Goal: Information Seeking & Learning: Check status

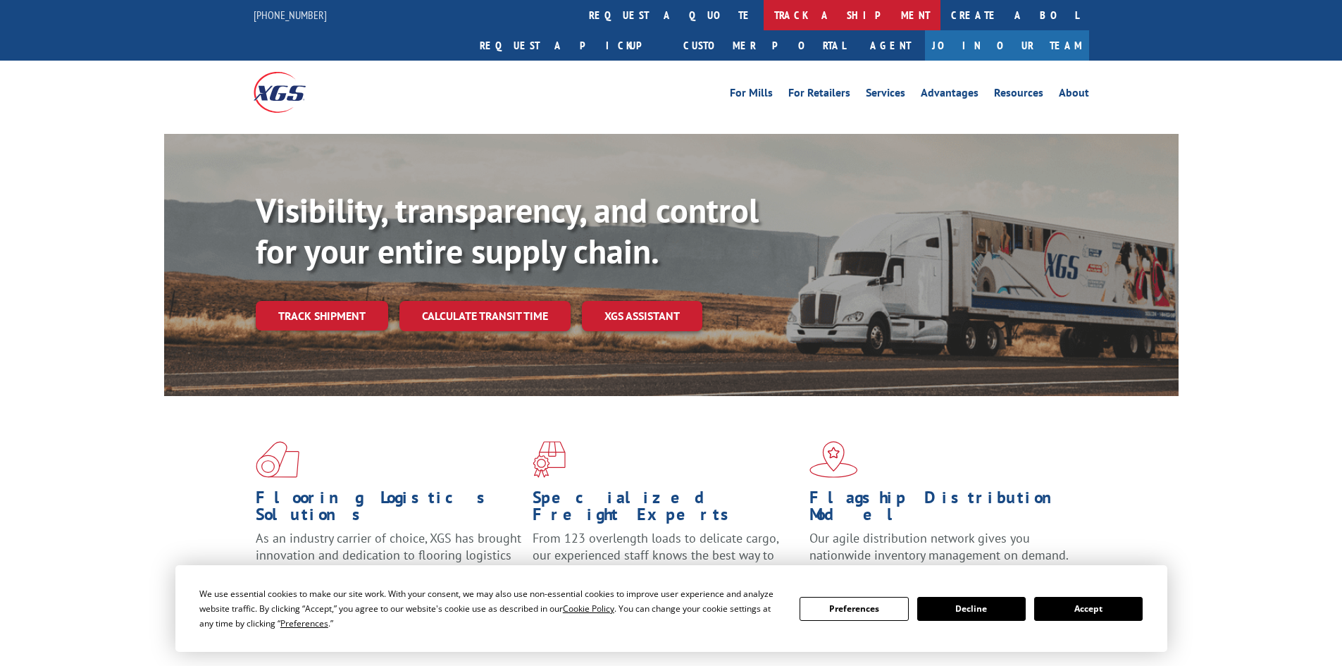
click at [764, 11] on link "track a shipment" at bounding box center [852, 15] width 177 height 30
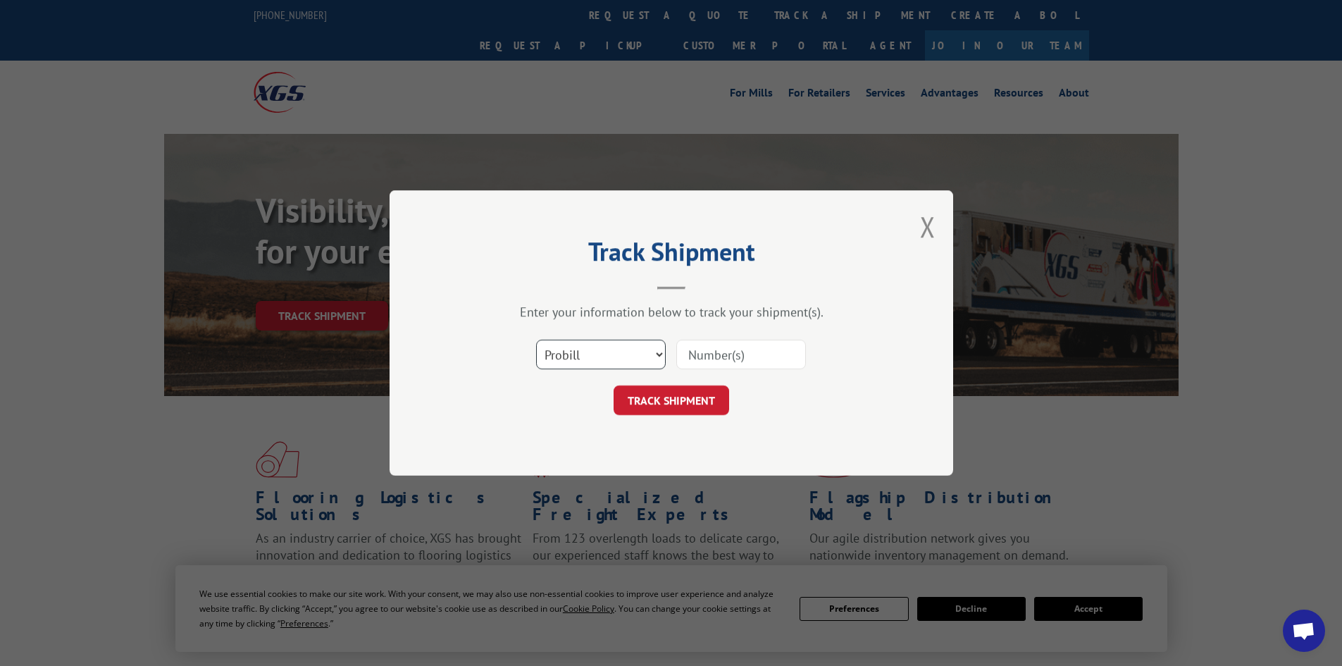
click at [596, 357] on select "Select category... Probill BOL PO" at bounding box center [601, 355] width 130 height 30
select select "bol"
click at [536, 340] on select "Select category... Probill BOL PO" at bounding box center [601, 355] width 130 height 30
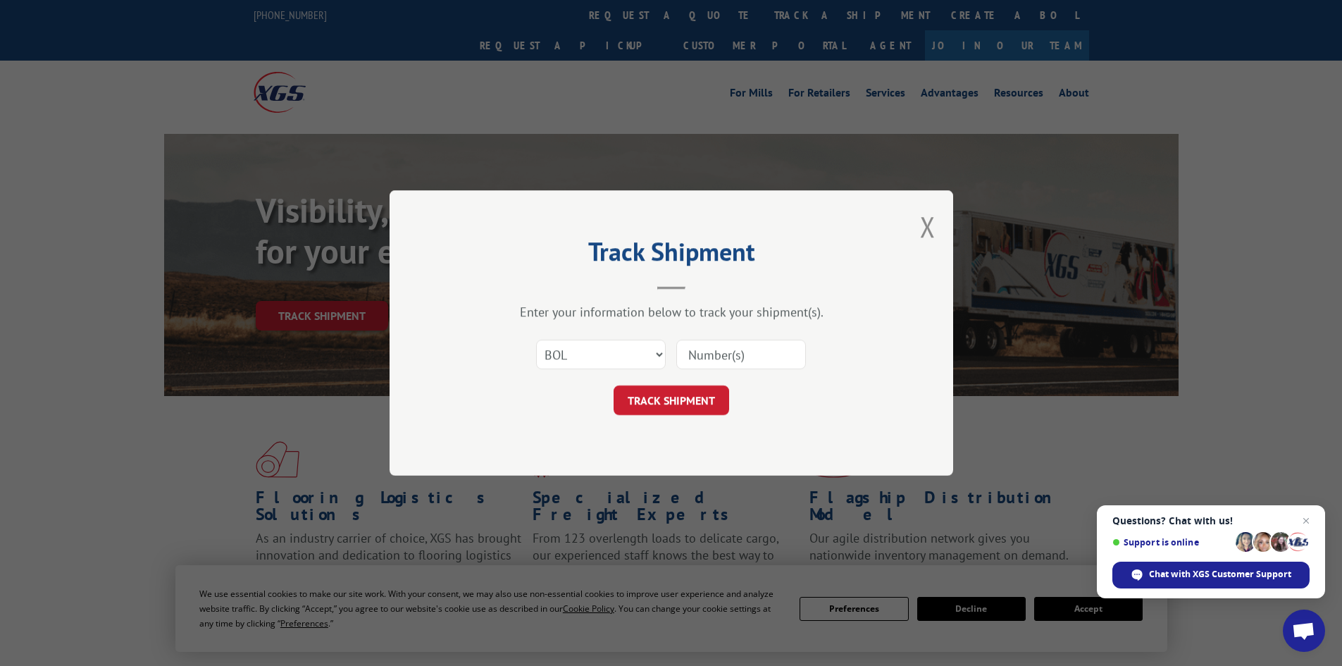
click at [692, 354] on input at bounding box center [742, 355] width 130 height 30
paste input "6021298"
type input "6021298"
click at [676, 402] on button "TRACK SHIPMENT" at bounding box center [672, 400] width 116 height 30
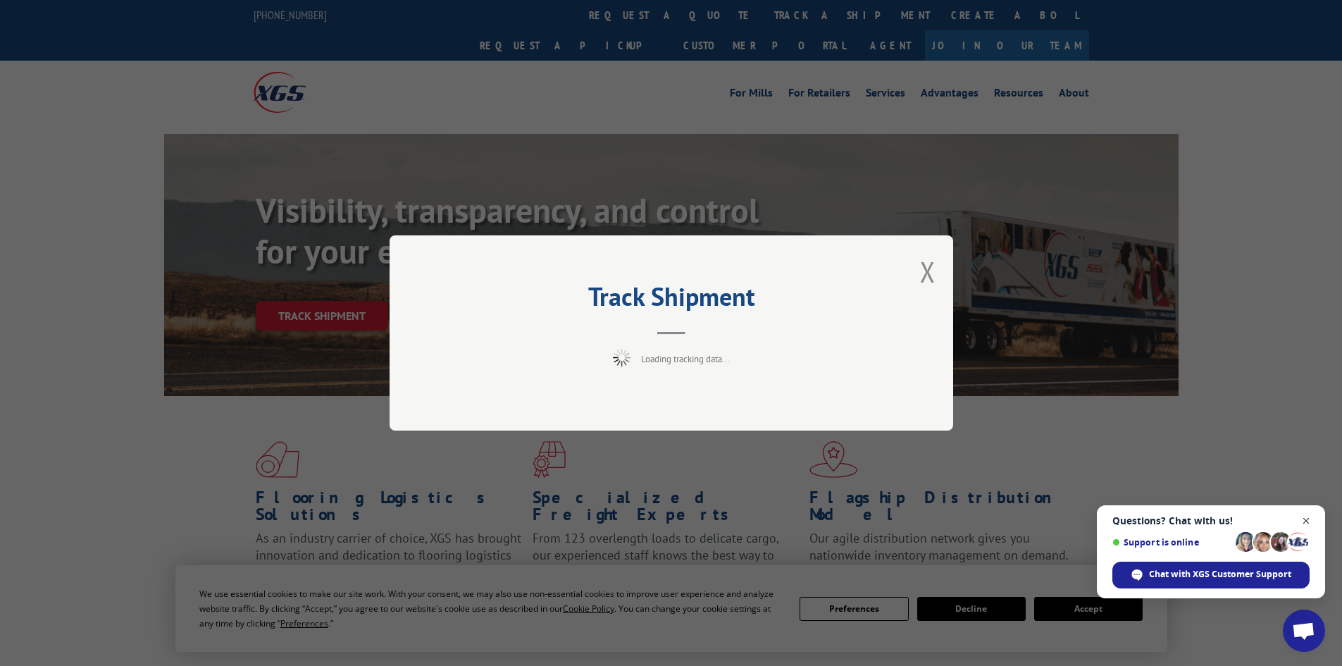
click at [1304, 519] on span "Close chat" at bounding box center [1307, 521] width 18 height 18
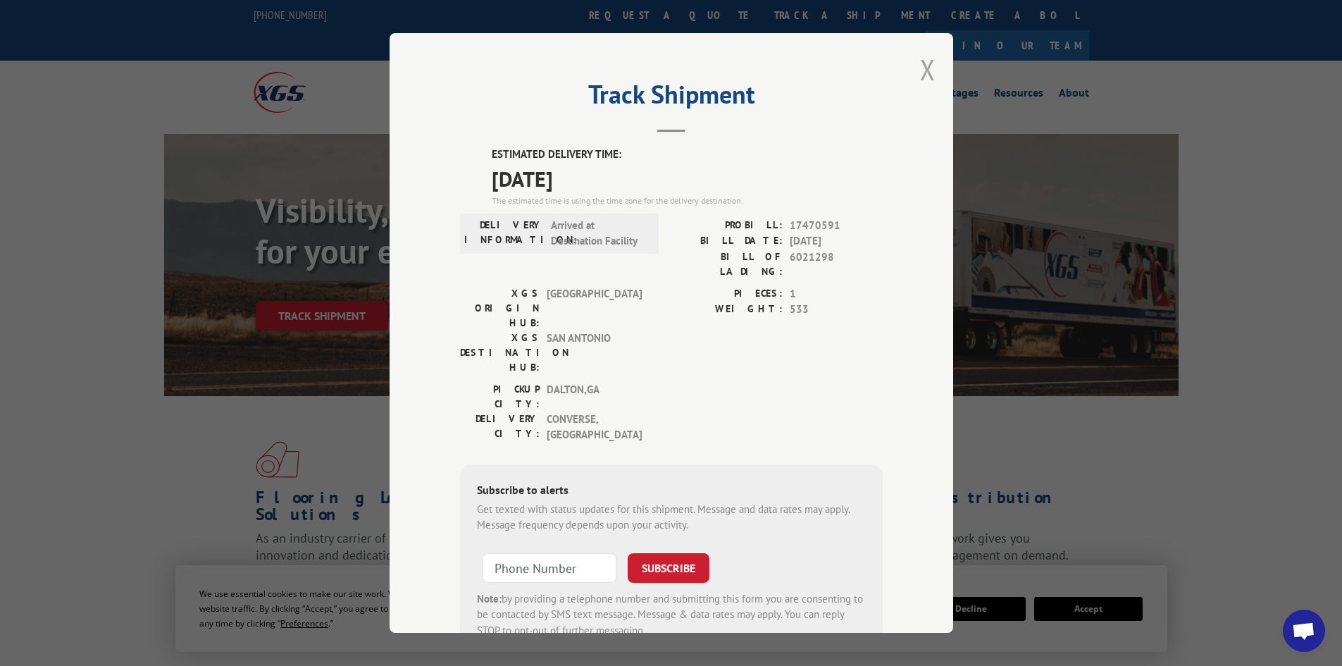
click at [922, 69] on button "Close modal" at bounding box center [928, 69] width 16 height 37
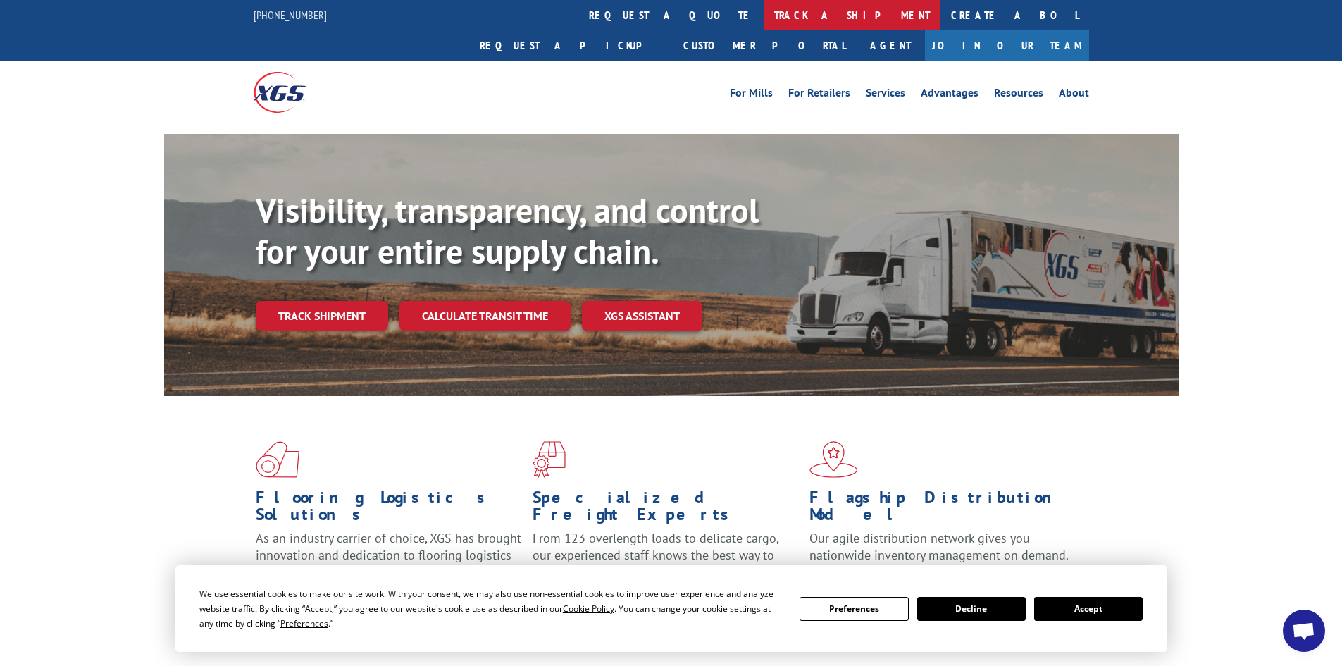
click at [764, 12] on link "track a shipment" at bounding box center [852, 15] width 177 height 30
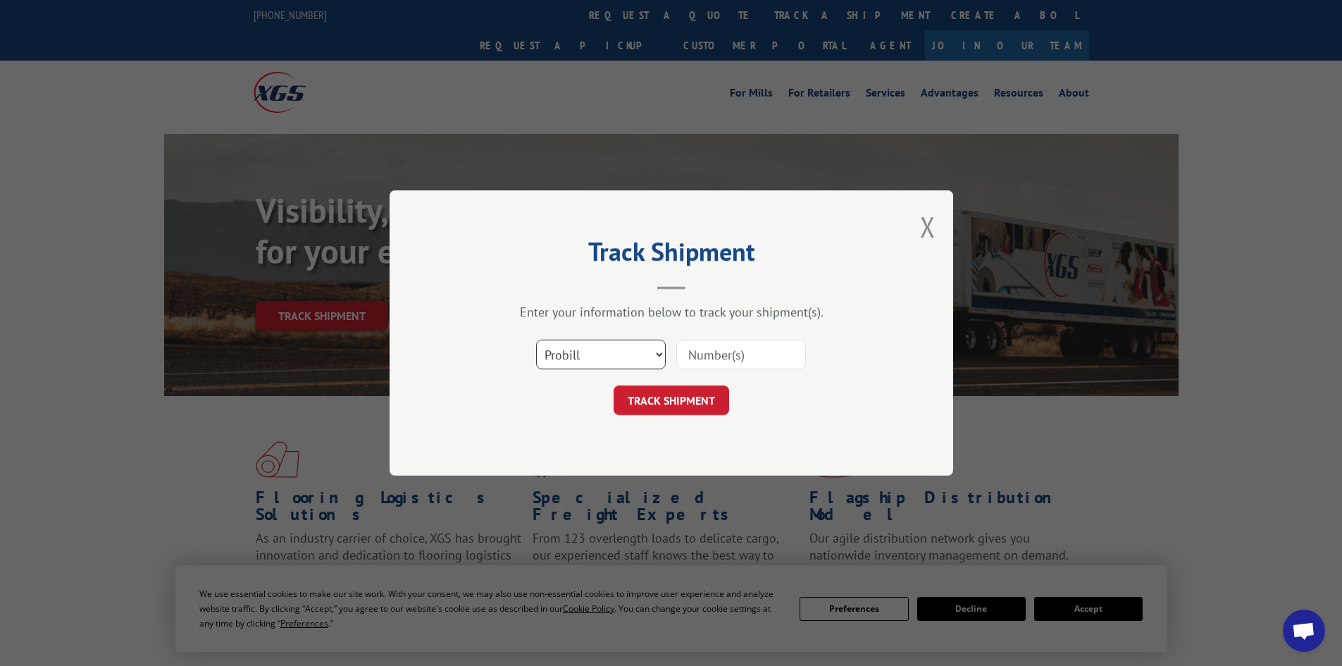
click at [563, 357] on select "Select category... Probill BOL PO" at bounding box center [601, 355] width 130 height 30
select select "bol"
click at [536, 340] on select "Select category... Probill BOL PO" at bounding box center [601, 355] width 130 height 30
click at [705, 359] on input at bounding box center [742, 355] width 130 height 30
paste input "6043065"
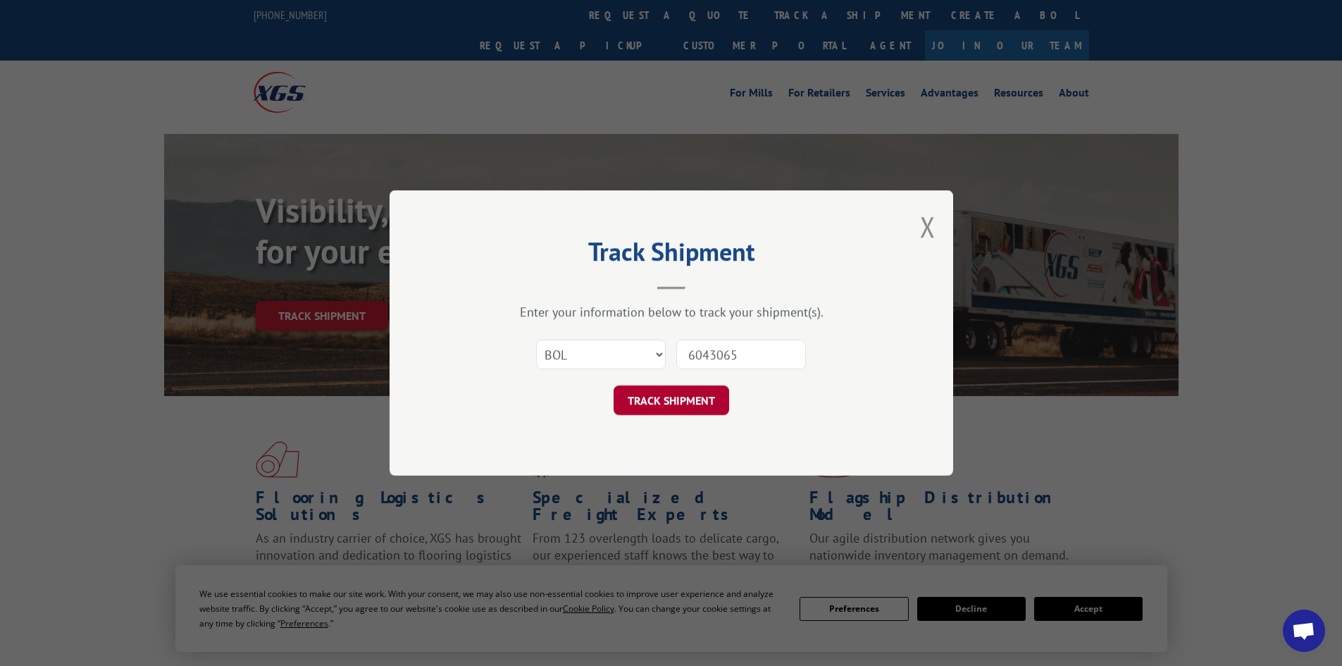
type input "6043065"
click at [686, 393] on button "TRACK SHIPMENT" at bounding box center [672, 400] width 116 height 30
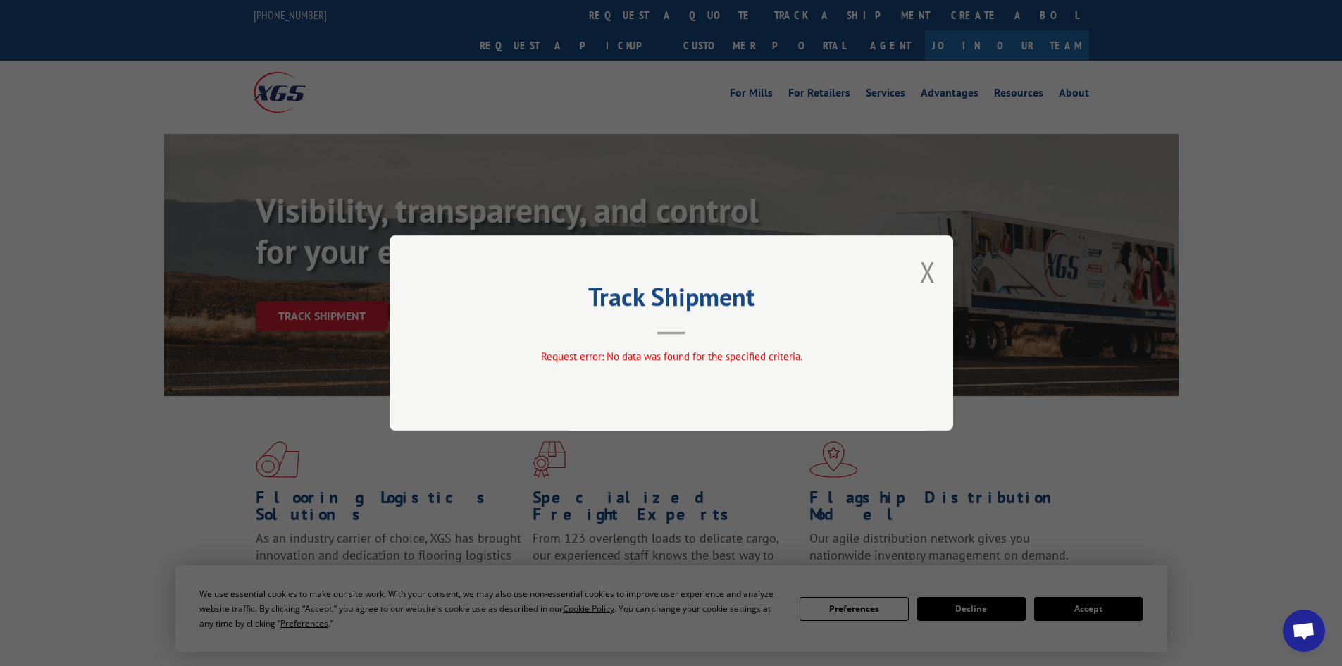
click at [926, 267] on button "Close modal" at bounding box center [928, 271] width 16 height 37
